Goal: Task Accomplishment & Management: Use online tool/utility

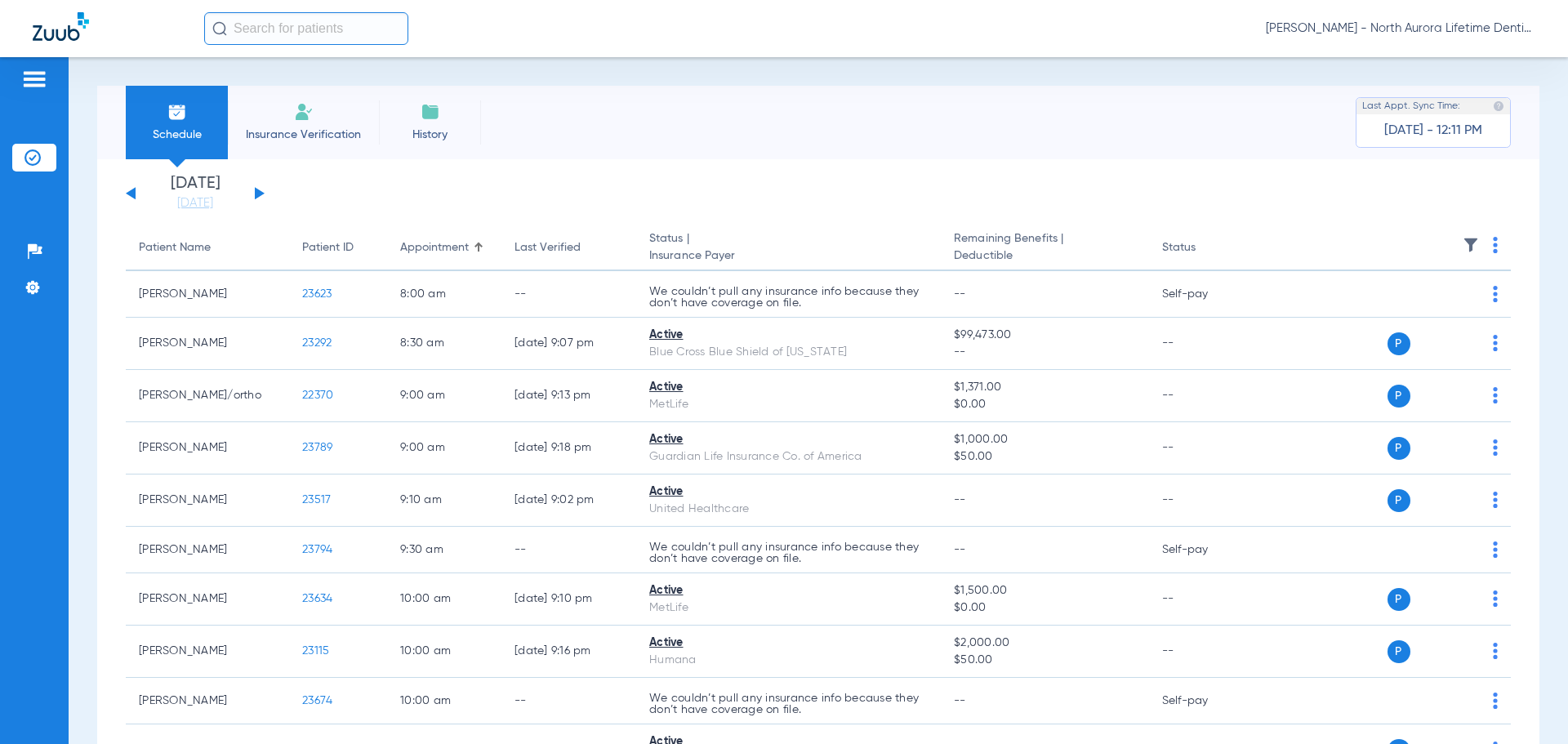
click at [261, 196] on div "[DATE] [DATE] [DATE] [DATE] [DATE] [DATE] [DATE] [DATE] [DATE] [DATE] [DATE] [D…" at bounding box center [195, 193] width 139 height 36
click at [260, 192] on button at bounding box center [260, 193] width 10 height 13
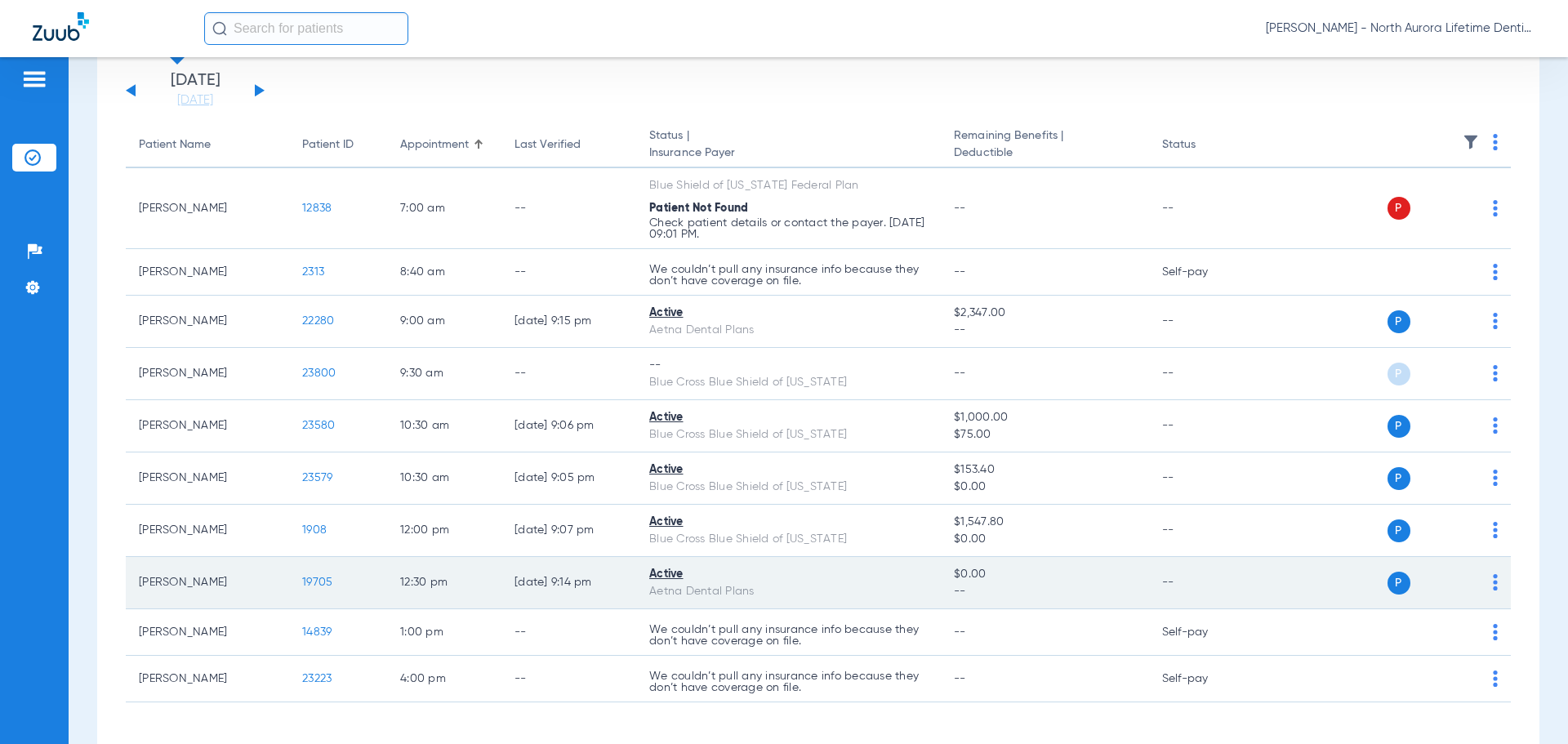
scroll to position [3, 0]
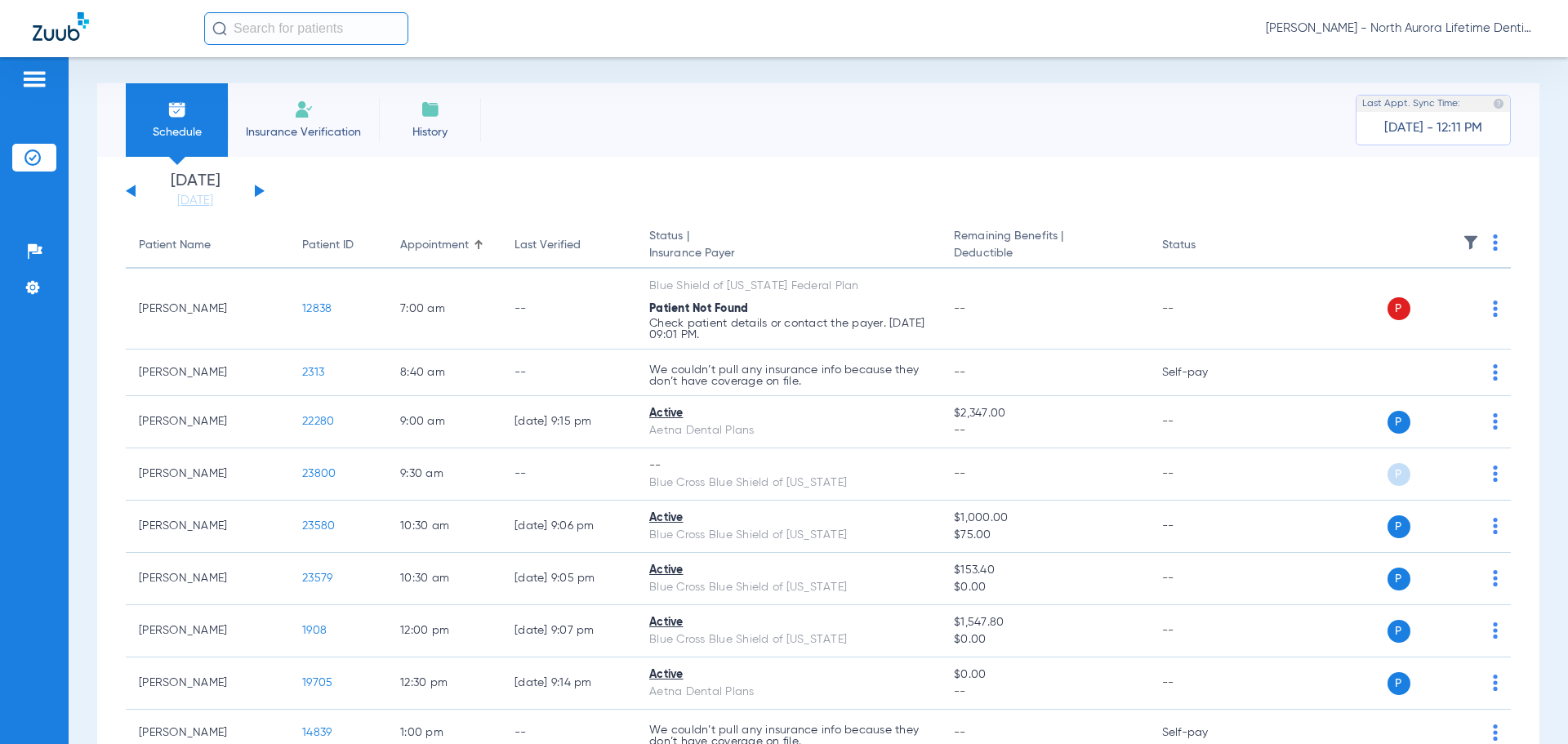
click at [261, 190] on button at bounding box center [260, 190] width 10 height 13
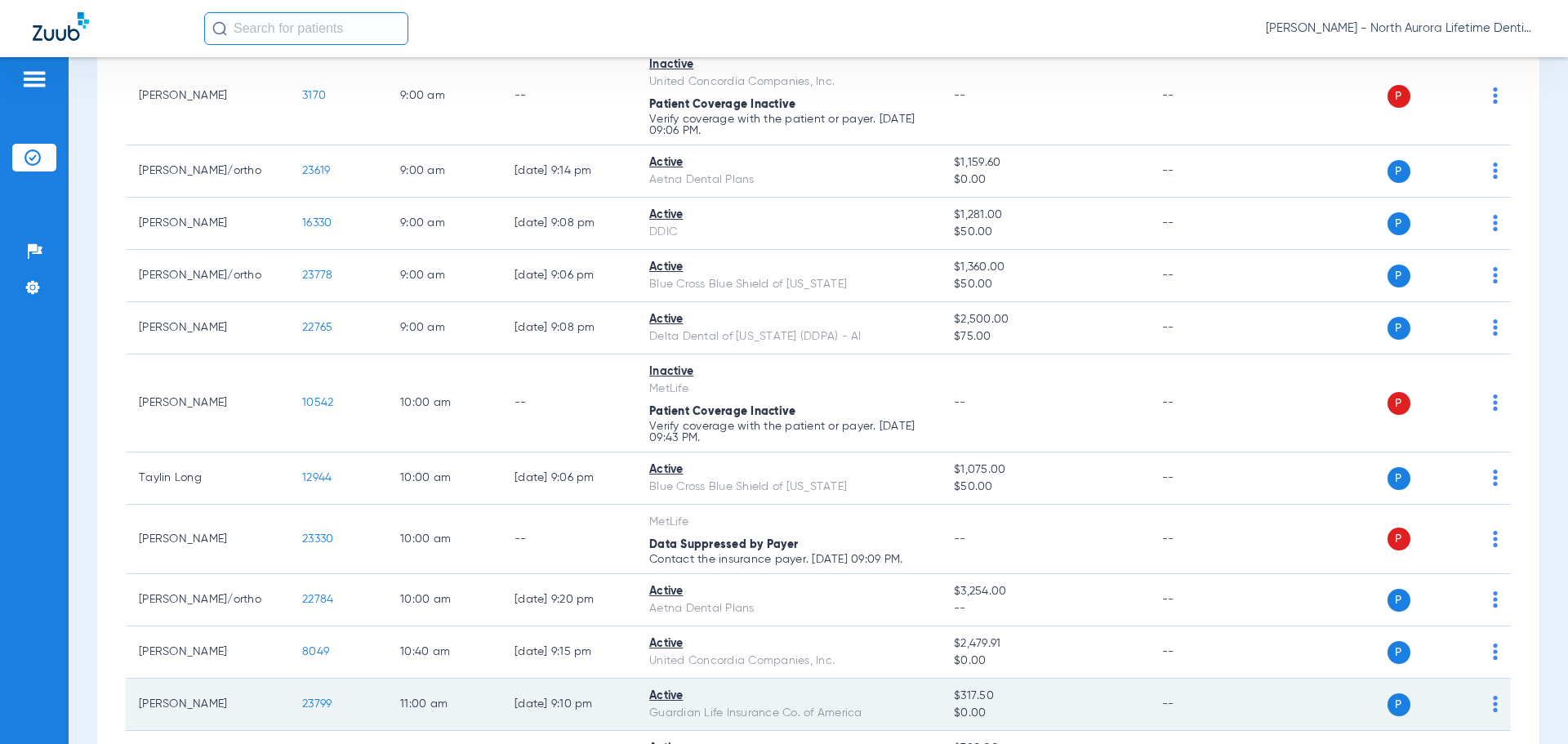
scroll to position [408, 0]
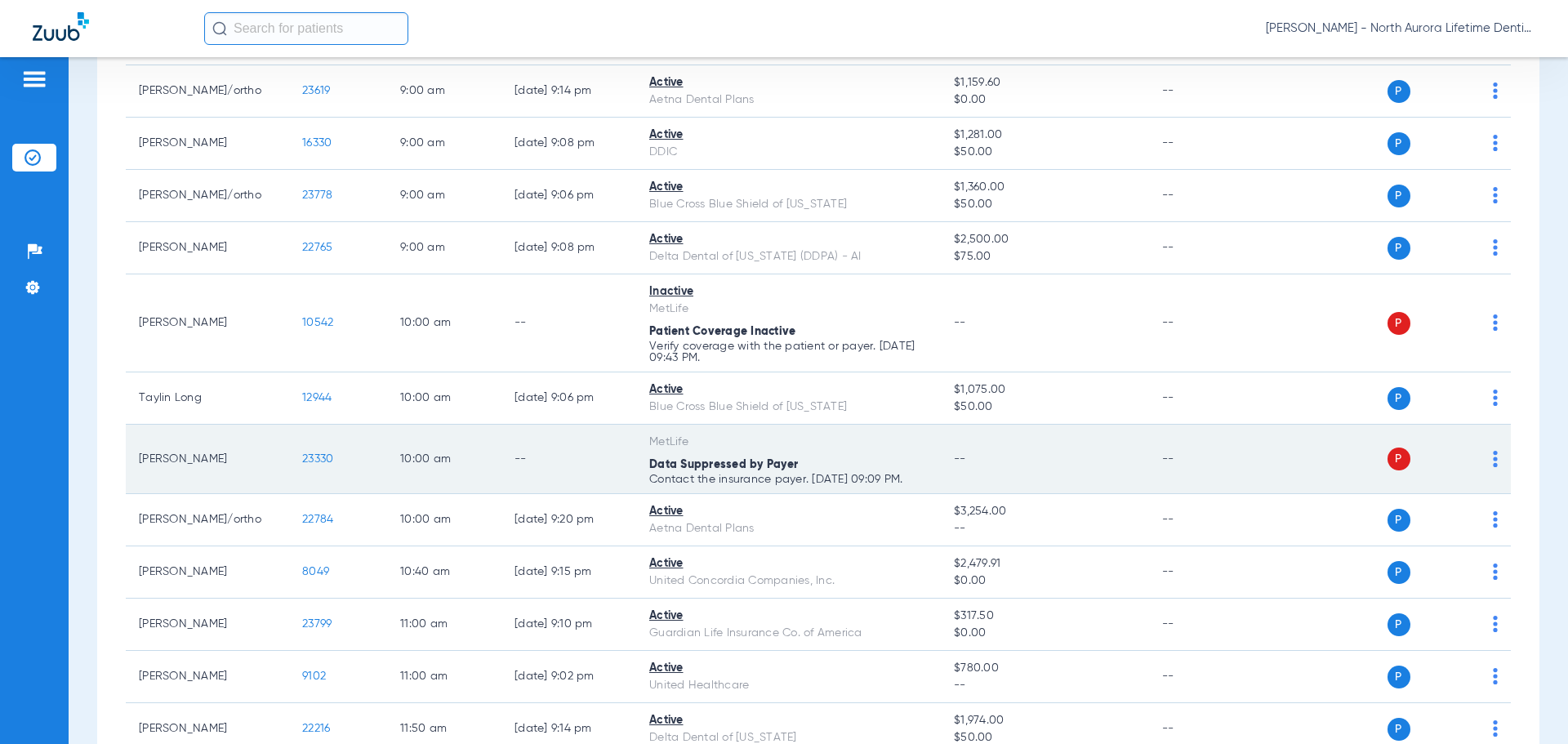
click at [1388, 463] on span "P" at bounding box center [1398, 459] width 22 height 22
drag, startPoint x: 1388, startPoint y: 463, endPoint x: 978, endPoint y: 474, distance: 410.1
click at [978, 474] on td "--" at bounding box center [1044, 459] width 208 height 69
drag, startPoint x: 1480, startPoint y: 453, endPoint x: 1183, endPoint y: 455, distance: 297.0
click at [1183, 455] on td "--" at bounding box center [1203, 459] width 110 height 69
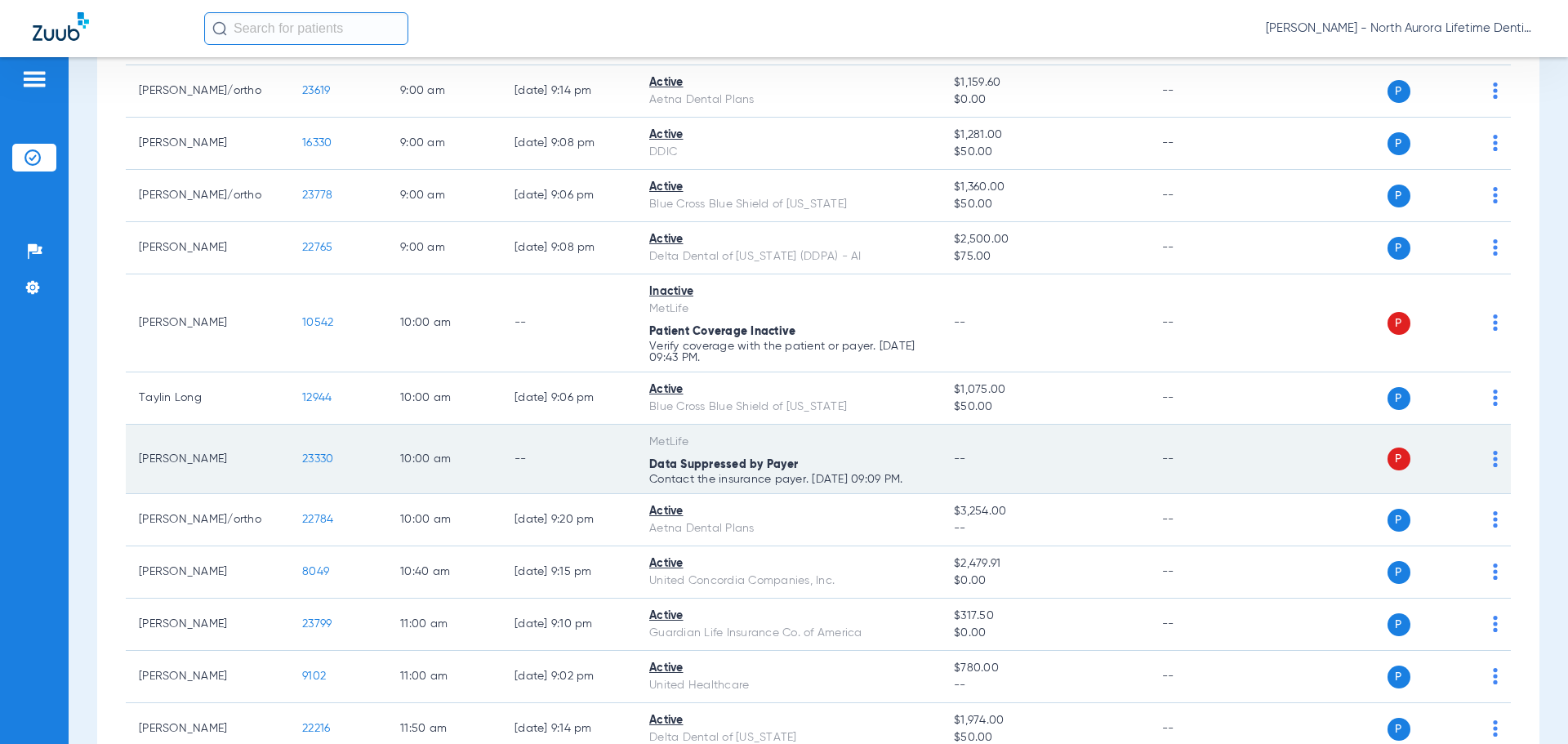
click at [1493, 451] on img at bounding box center [1495, 459] width 5 height 17
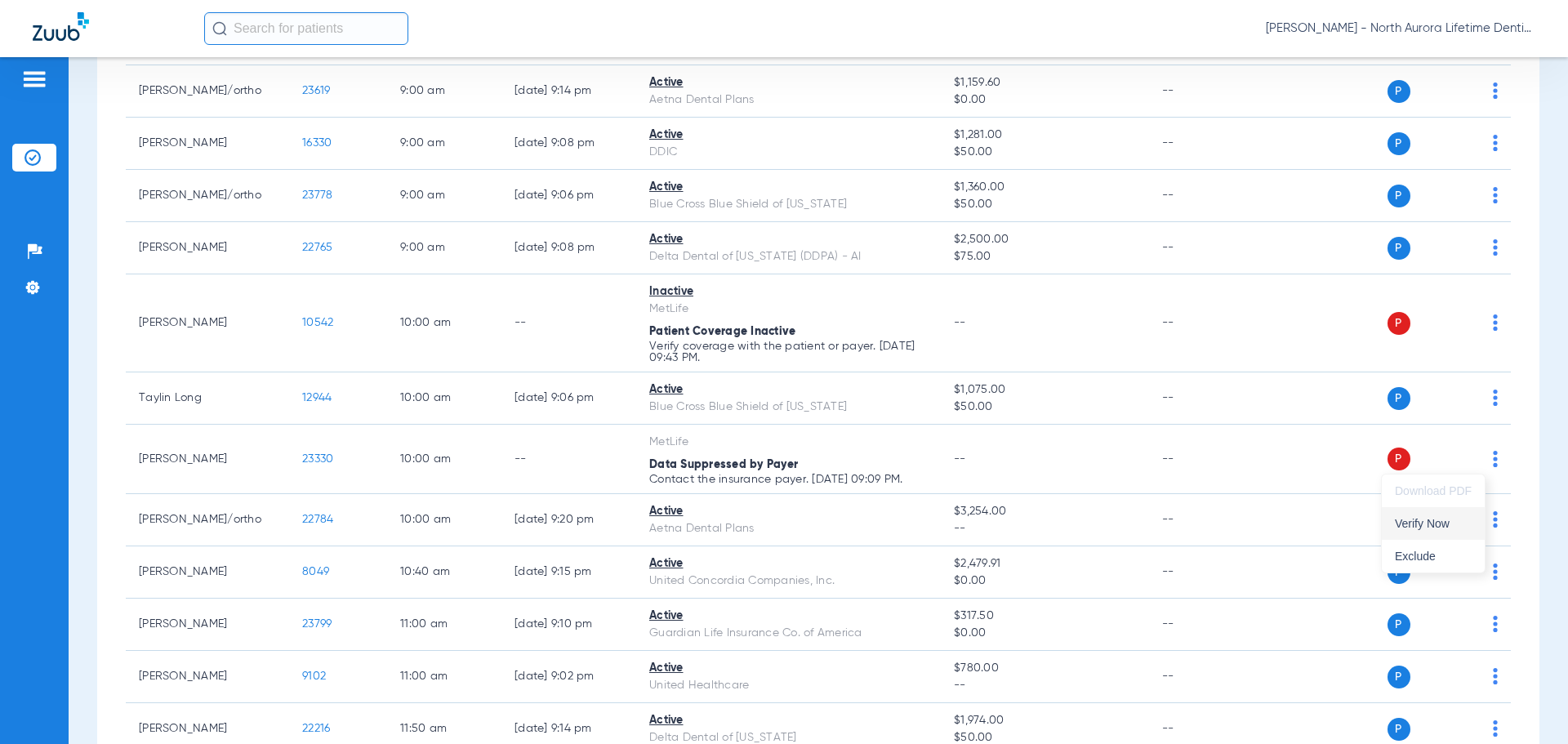
click at [1413, 526] on span "Verify Now" at bounding box center [1432, 524] width 77 height 12
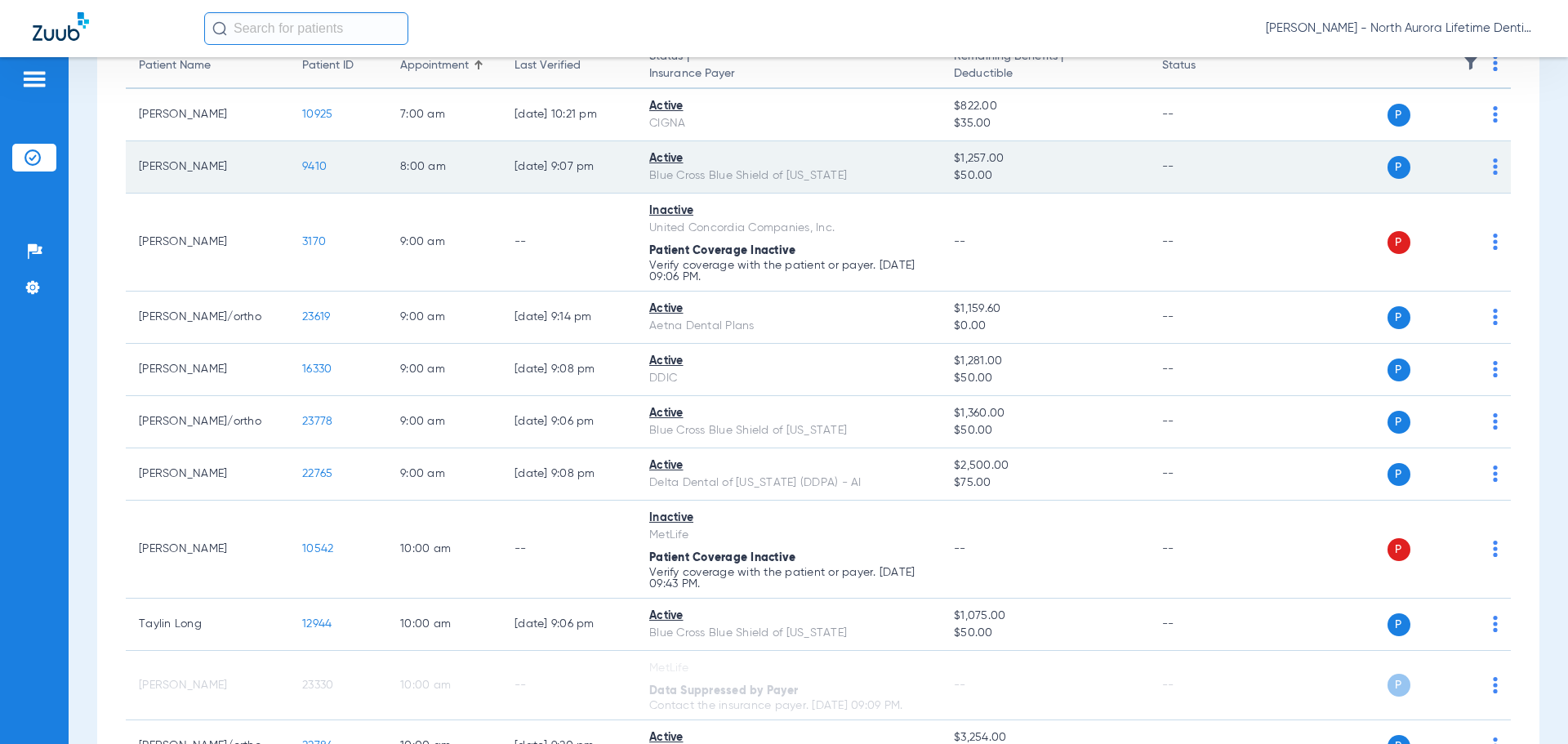
scroll to position [0, 0]
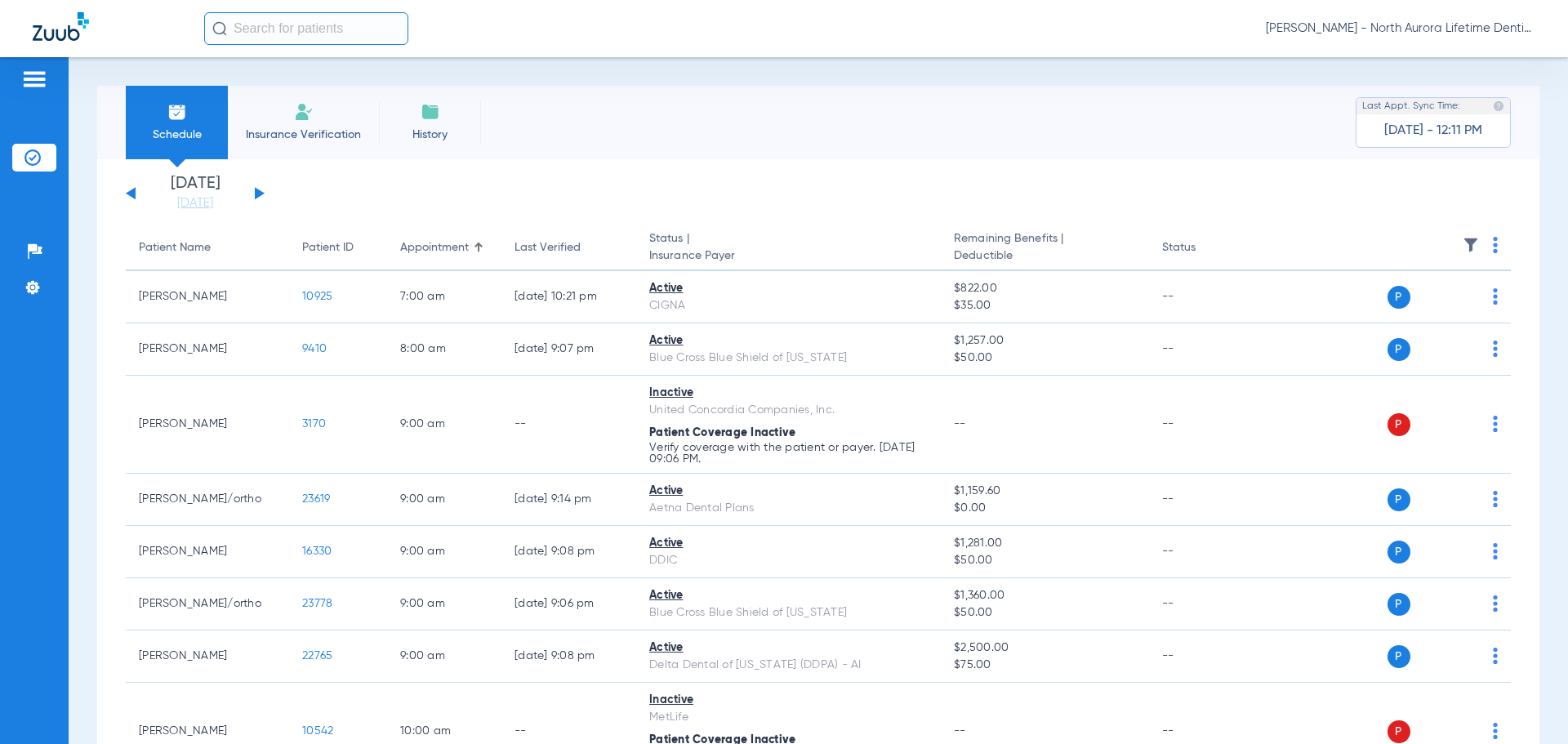
click at [131, 191] on button at bounding box center [131, 193] width 10 height 13
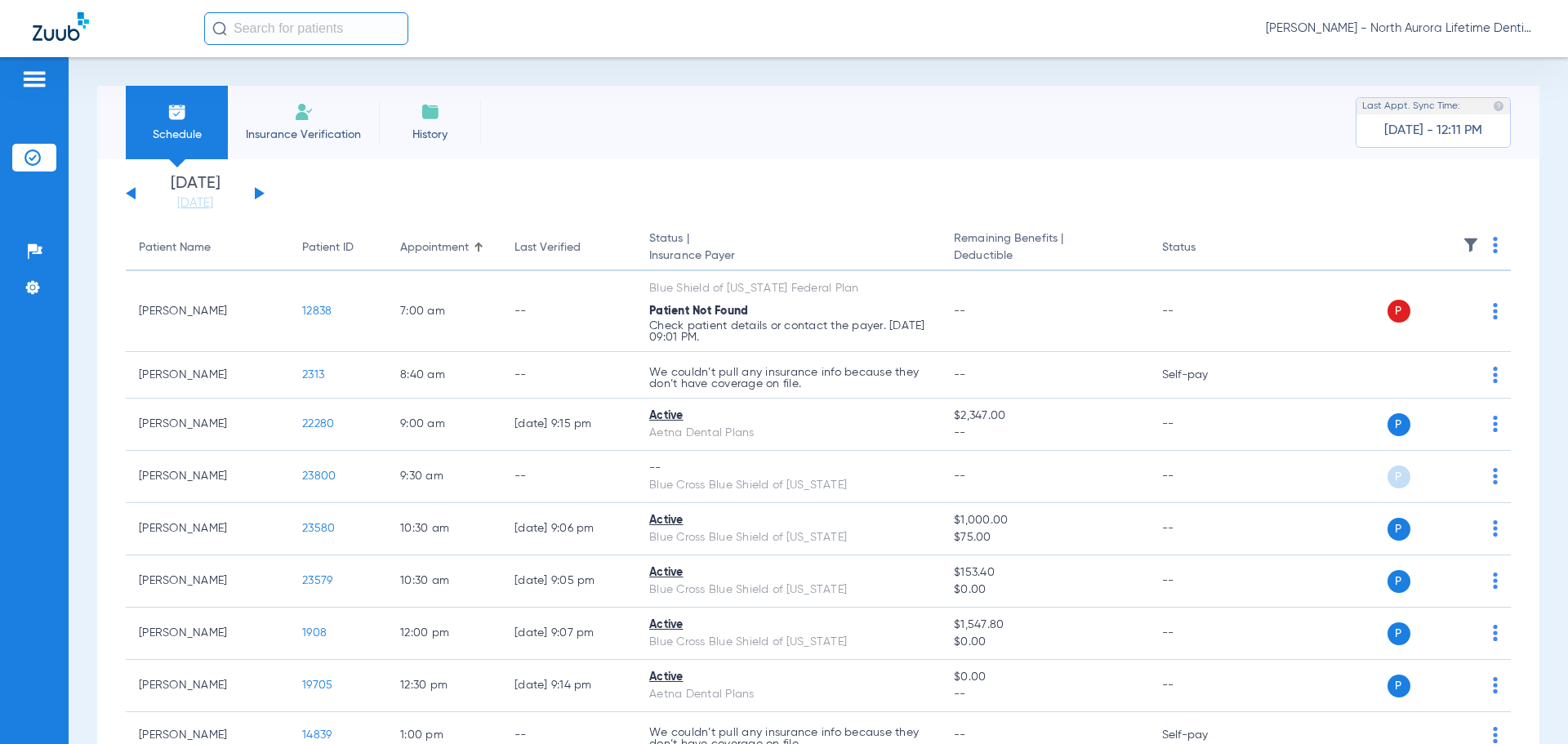
click at [257, 192] on button at bounding box center [260, 193] width 10 height 13
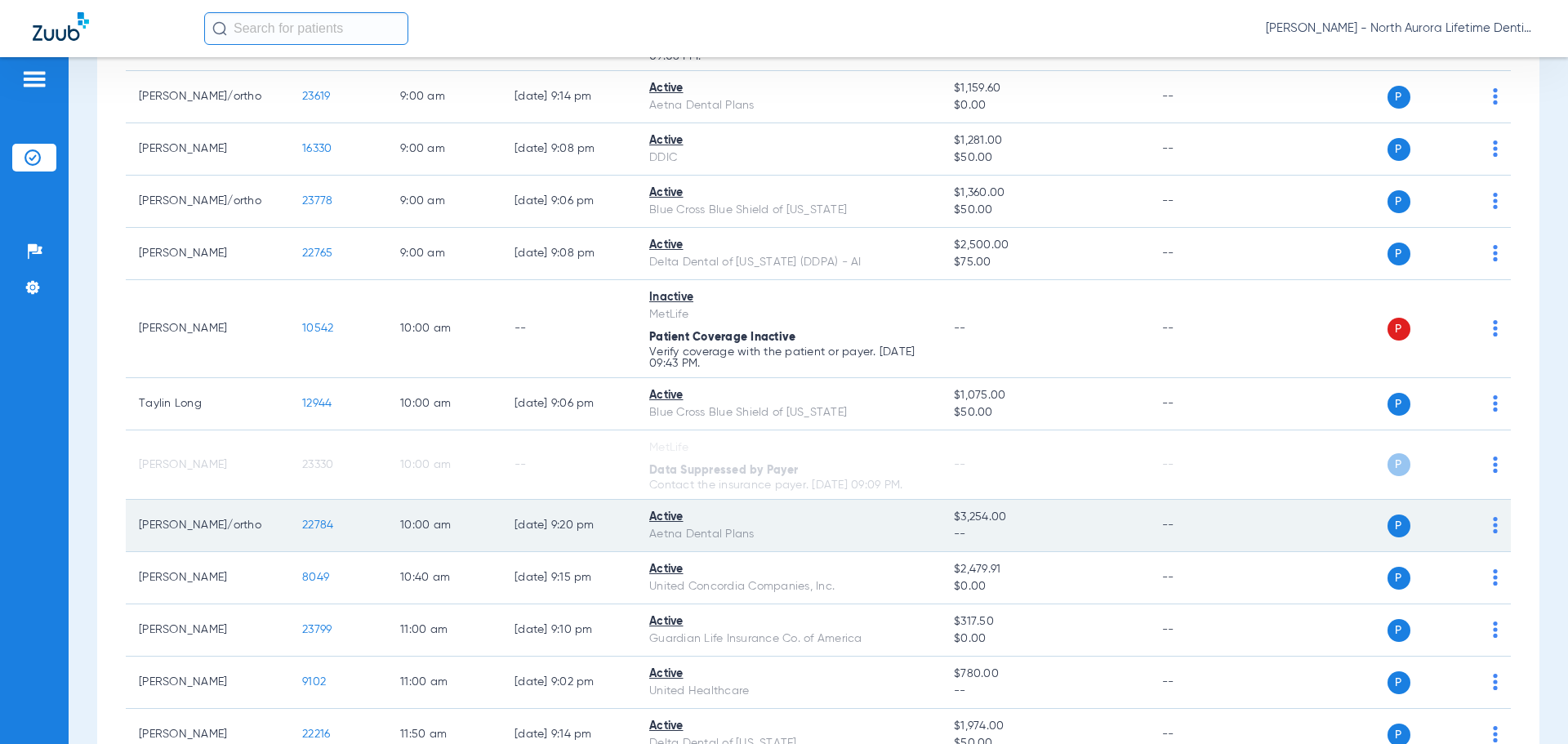
scroll to position [408, 0]
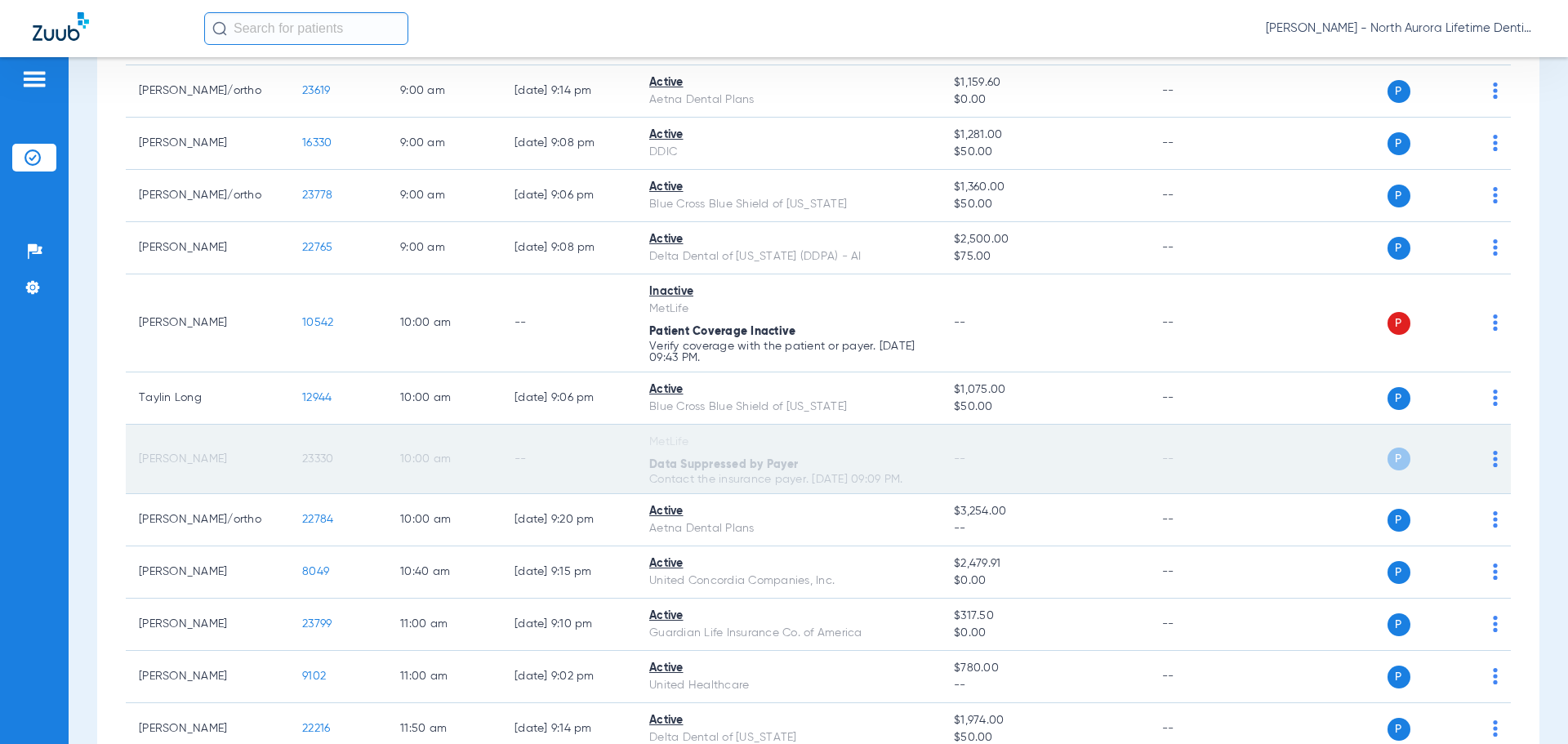
click at [1482, 449] on div "P S" at bounding box center [1378, 459] width 239 height 22
drag, startPoint x: 1482, startPoint y: 449, endPoint x: 1167, endPoint y: 489, distance: 317.5
click at [1167, 489] on td "--" at bounding box center [1203, 459] width 110 height 69
click at [1493, 453] on img at bounding box center [1495, 459] width 5 height 17
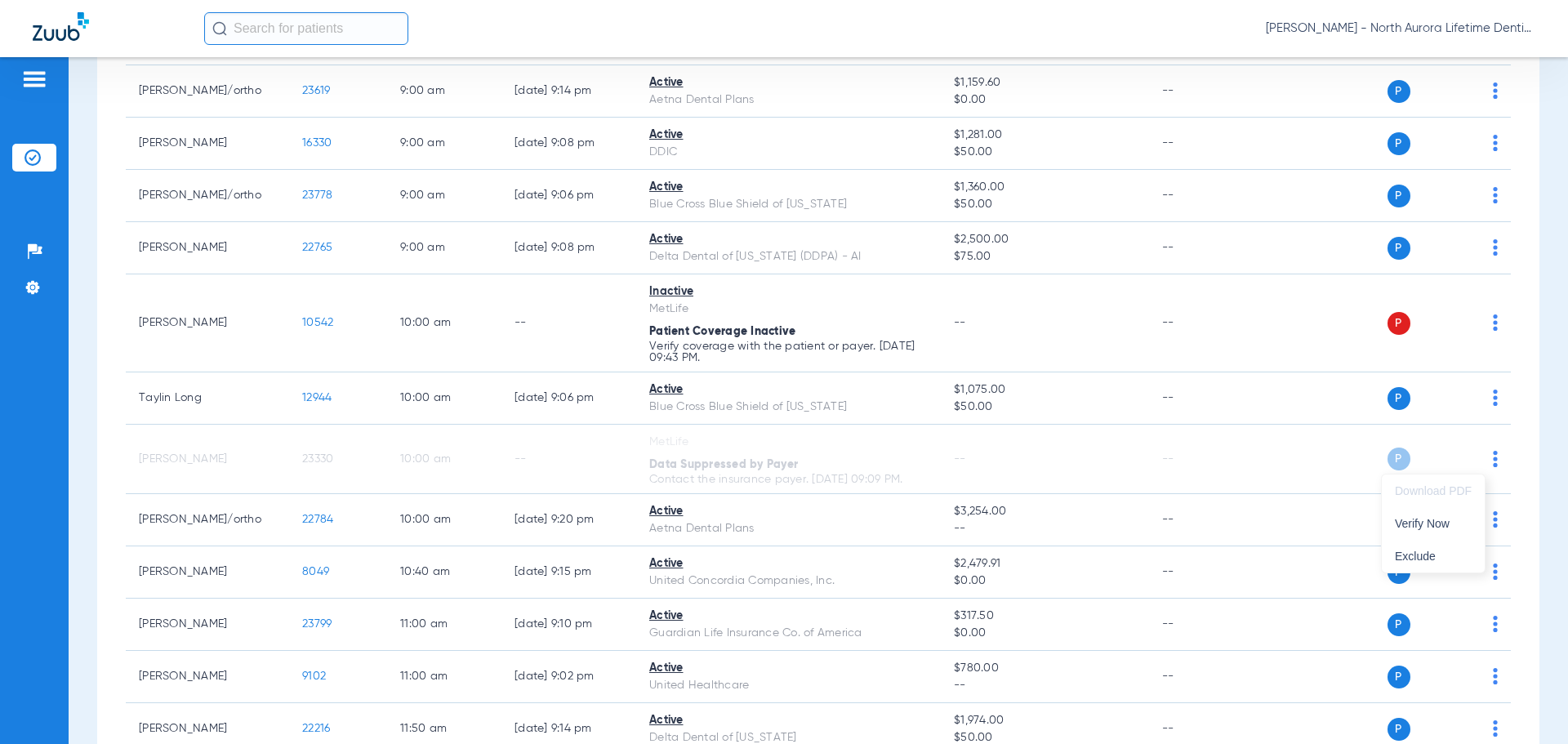
click at [1222, 450] on div at bounding box center [784, 372] width 1568 height 744
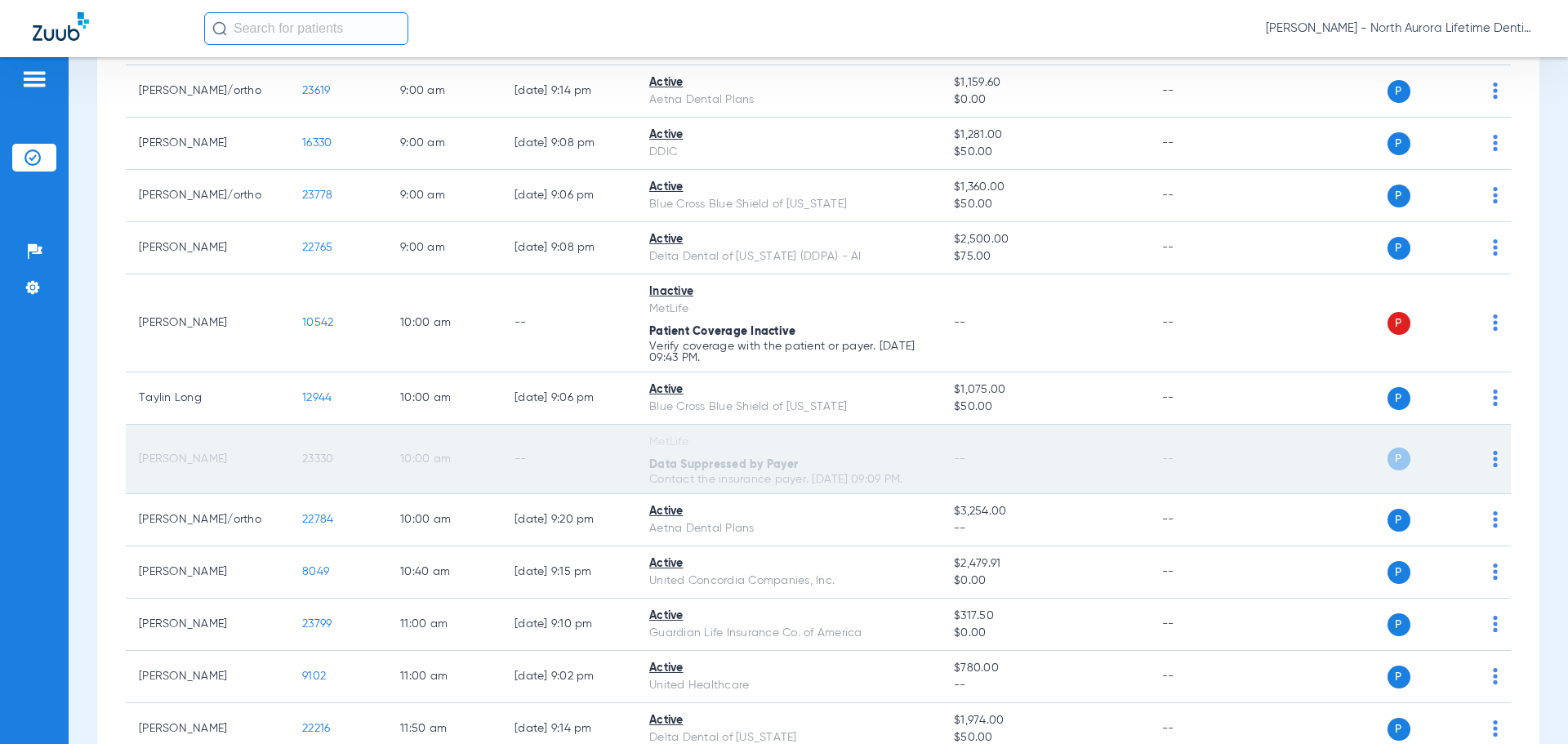
click at [1493, 468] on span at bounding box center [1495, 464] width 5 height 12
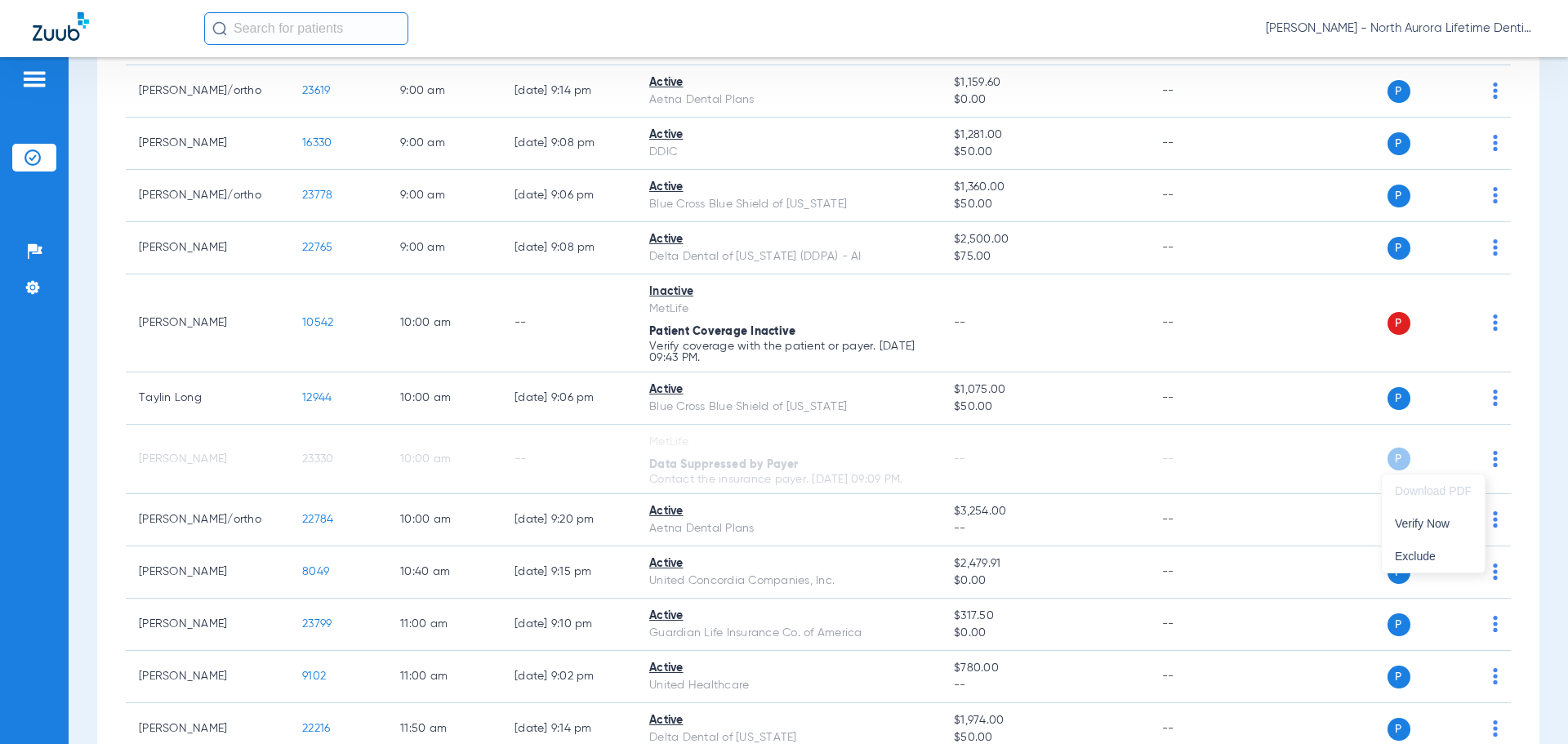
click at [1139, 468] on div at bounding box center [784, 372] width 1568 height 744
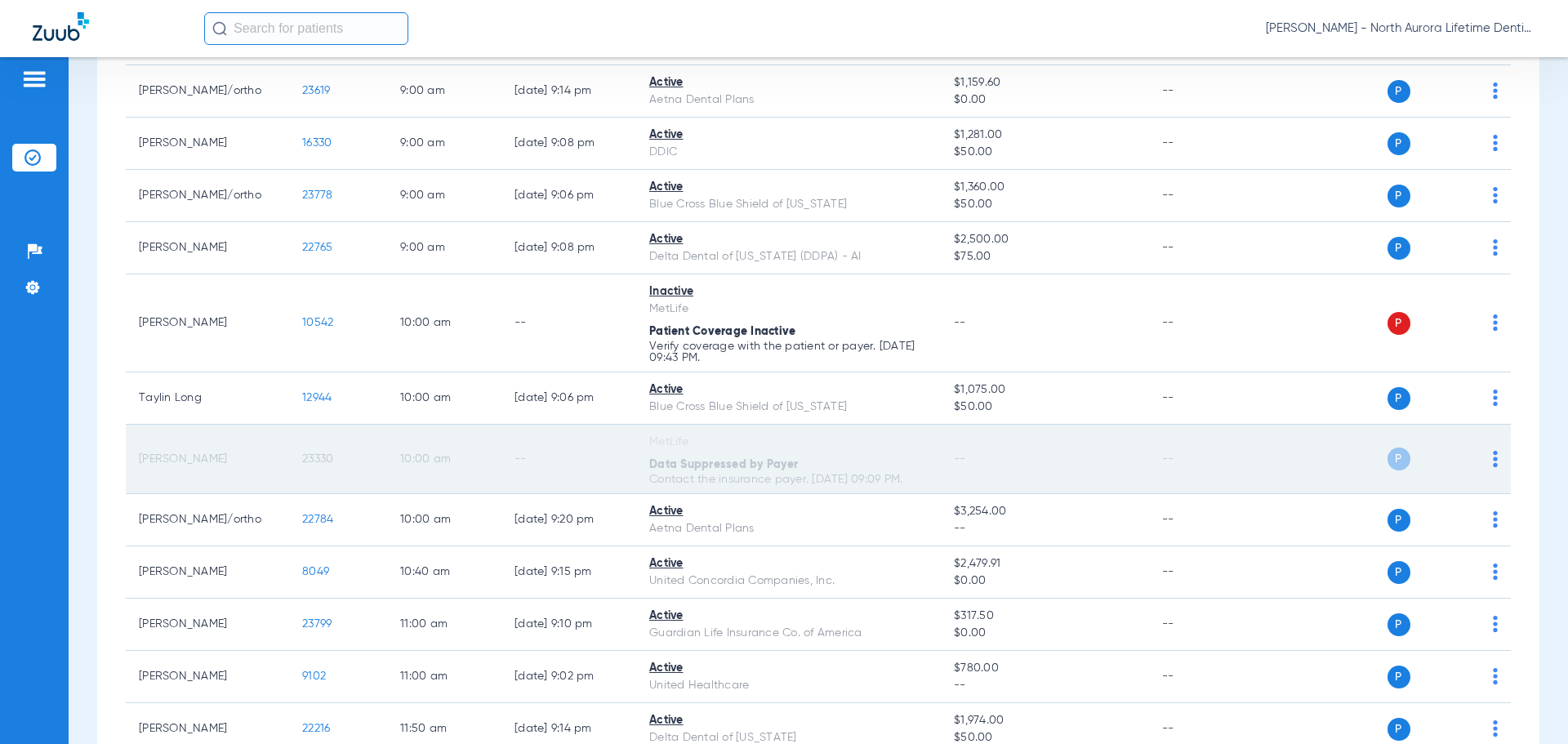
click at [861, 464] on div "Data Suppressed by Payer" at bounding box center [787, 466] width 278 height 18
click at [1388, 460] on span "P" at bounding box center [1398, 459] width 22 height 22
click at [1032, 462] on td "--" at bounding box center [1044, 459] width 208 height 69
